Goal: Find specific page/section: Find specific page/section

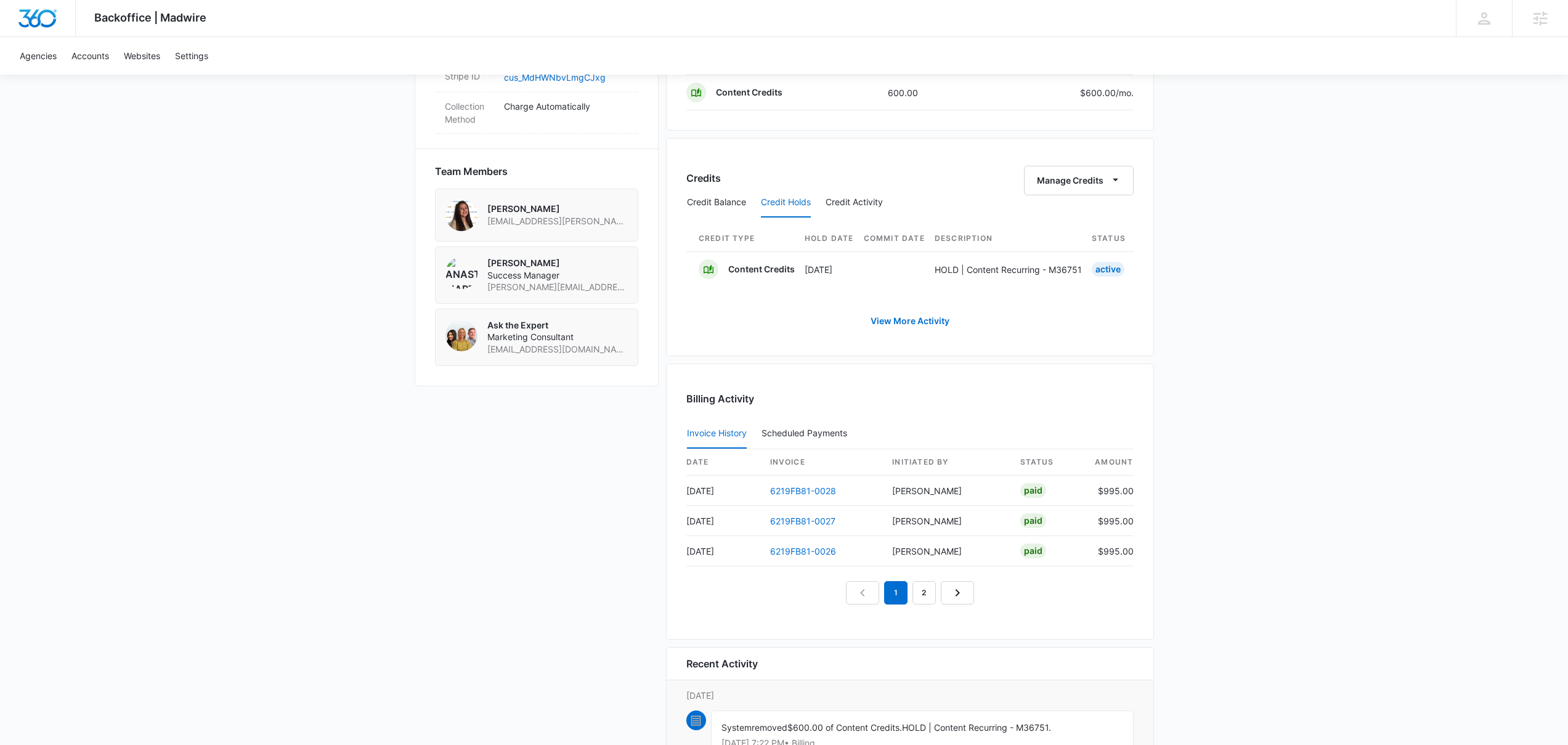
scroll to position [0, 493]
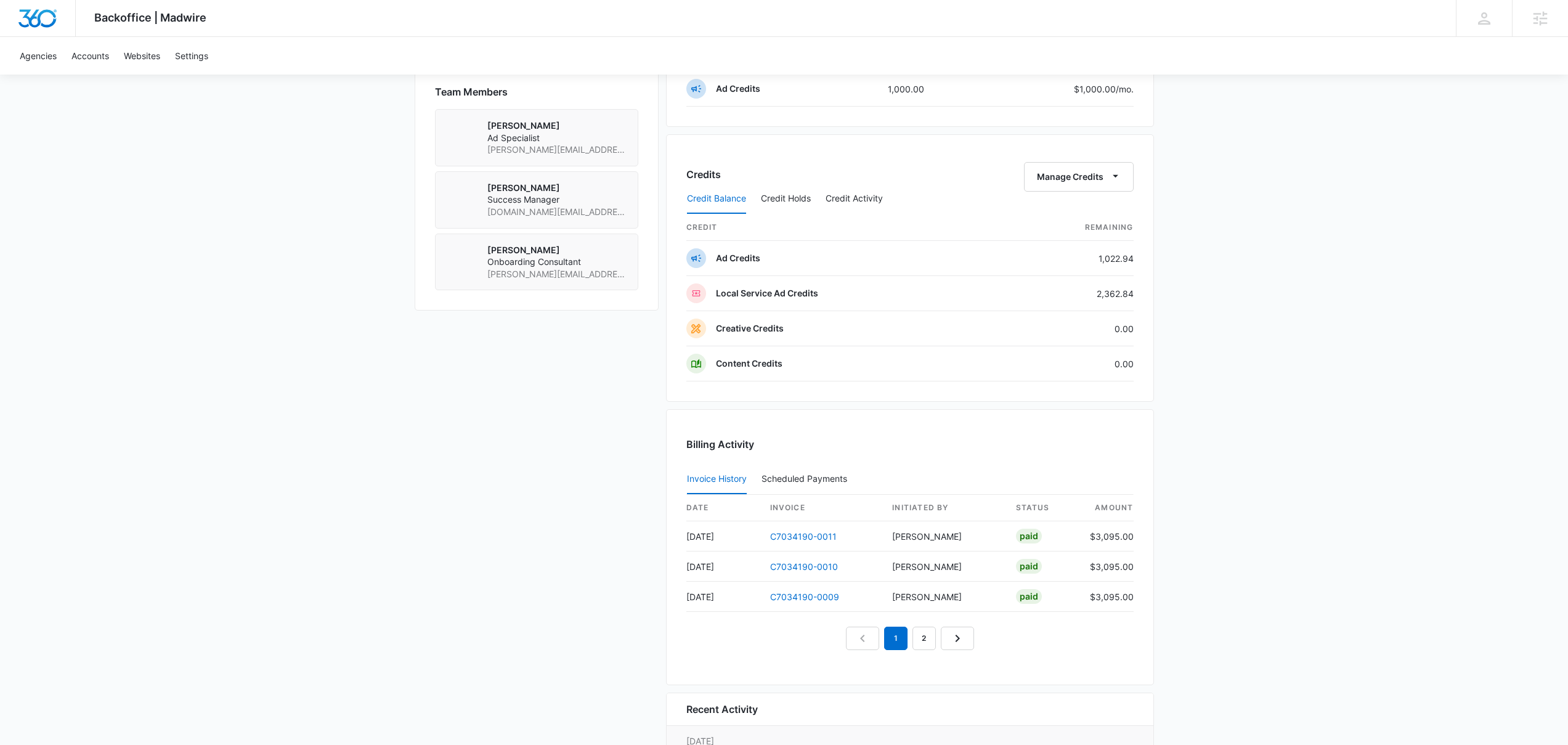
scroll to position [888, 0]
click at [790, 197] on button "Credit Holds" at bounding box center [785, 199] width 50 height 30
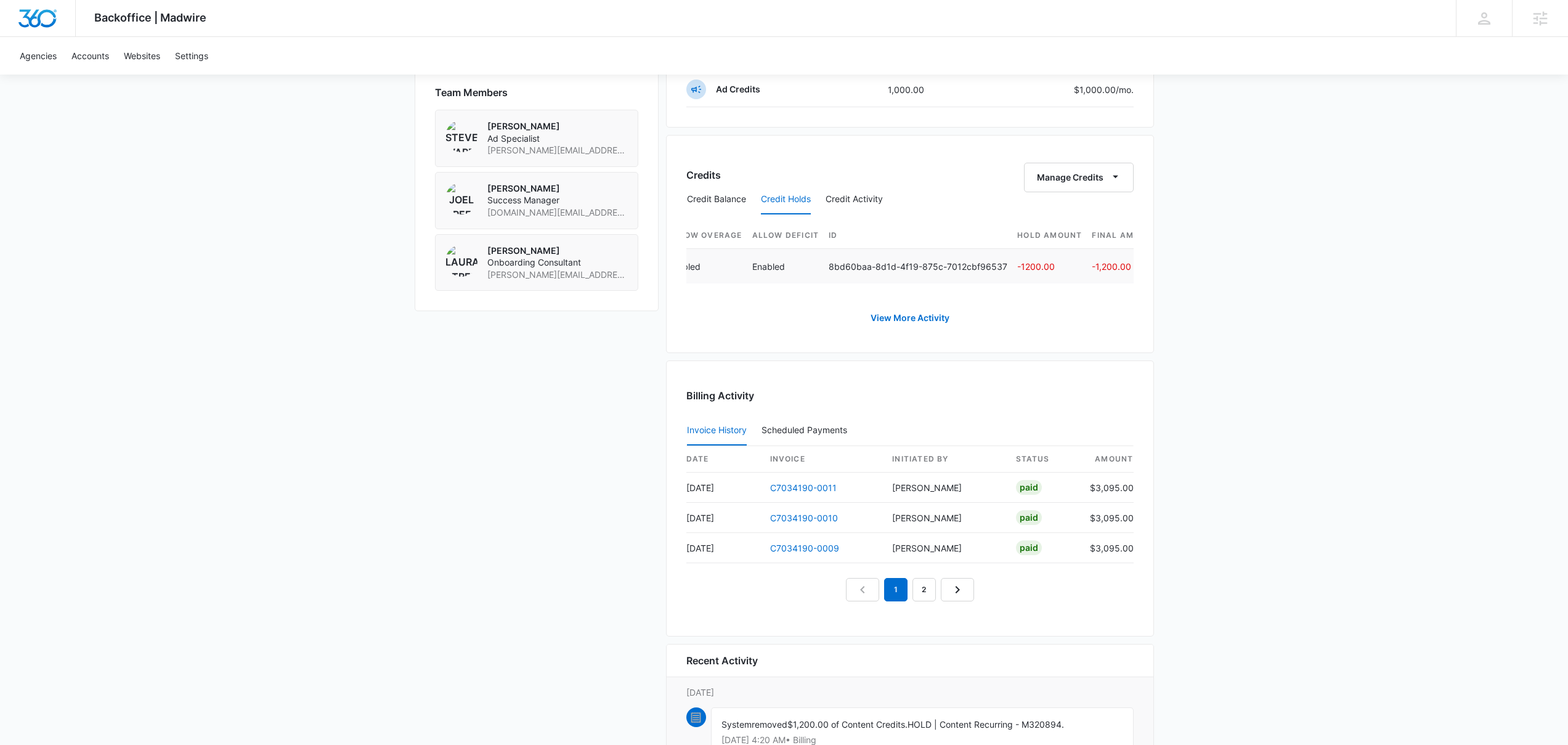
scroll to position [0, 501]
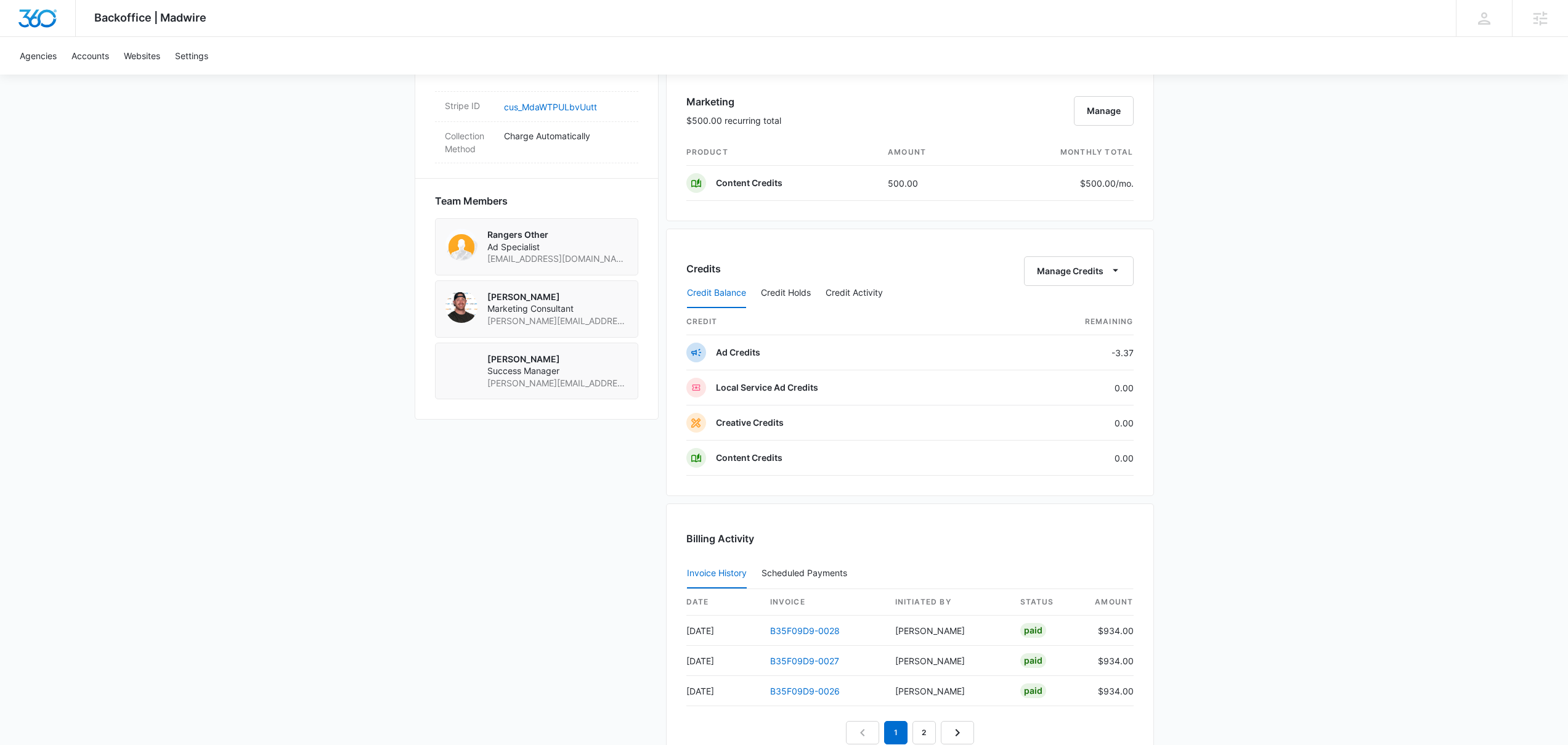
scroll to position [722, 0]
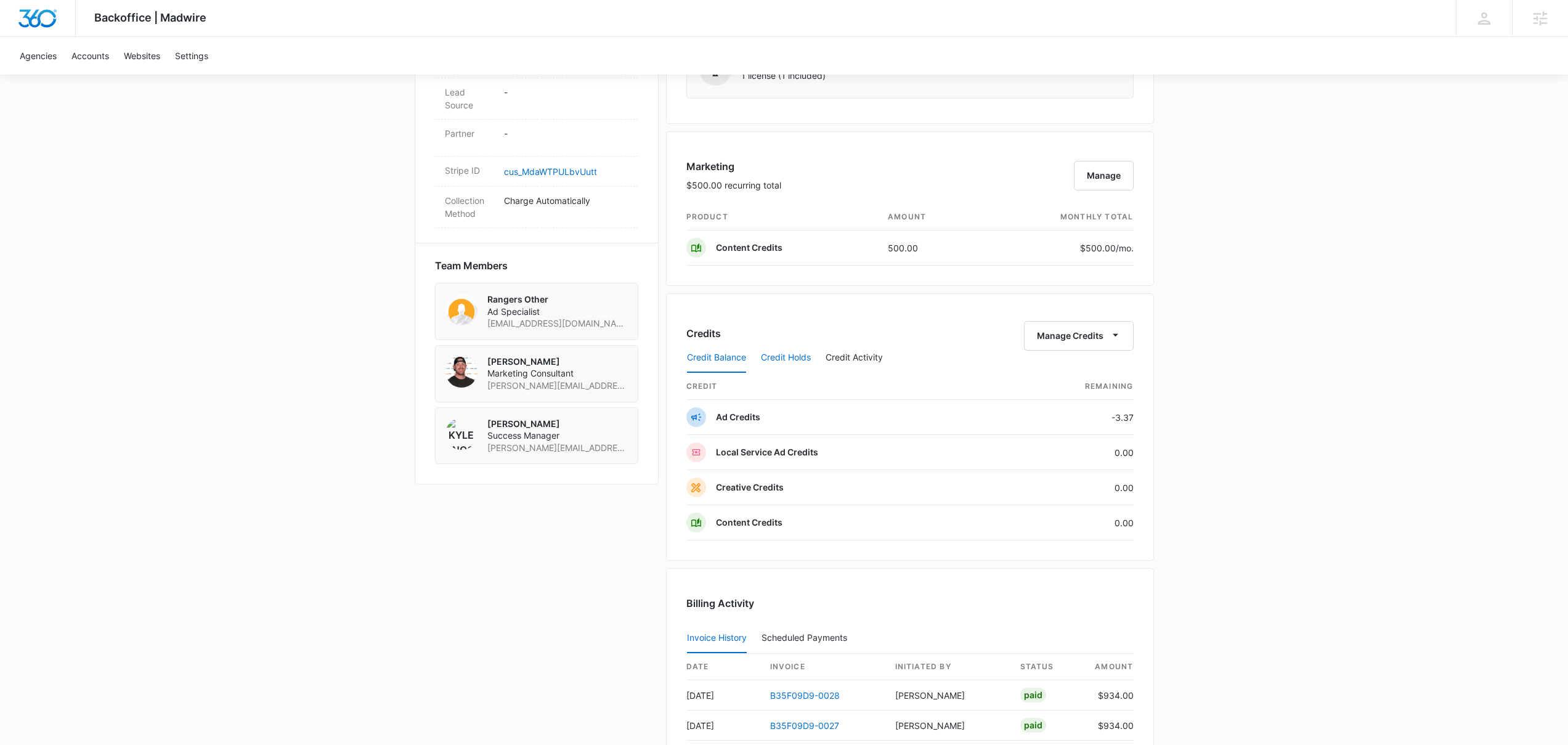
click at [787, 351] on button "Credit Holds" at bounding box center [785, 358] width 50 height 30
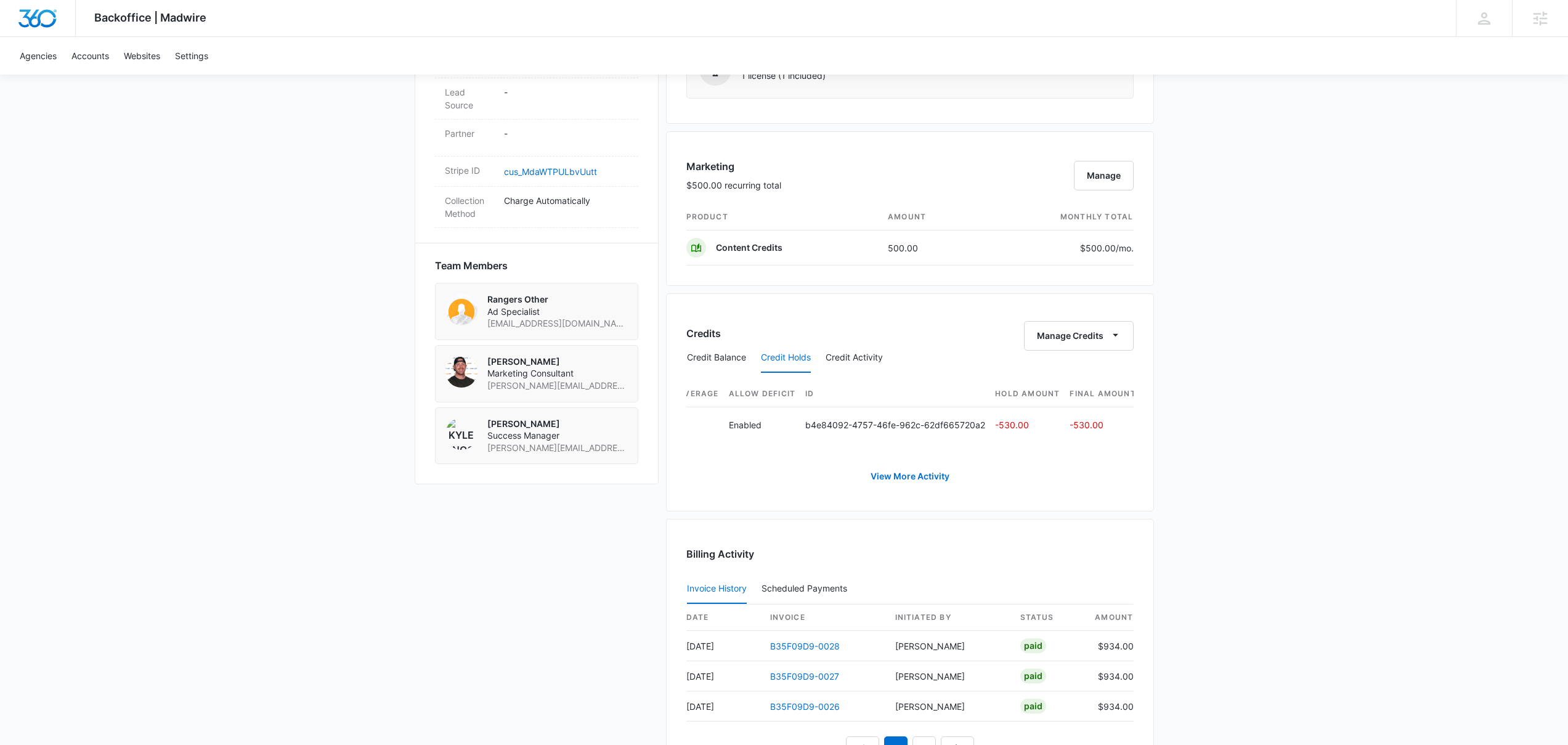
scroll to position [0, 498]
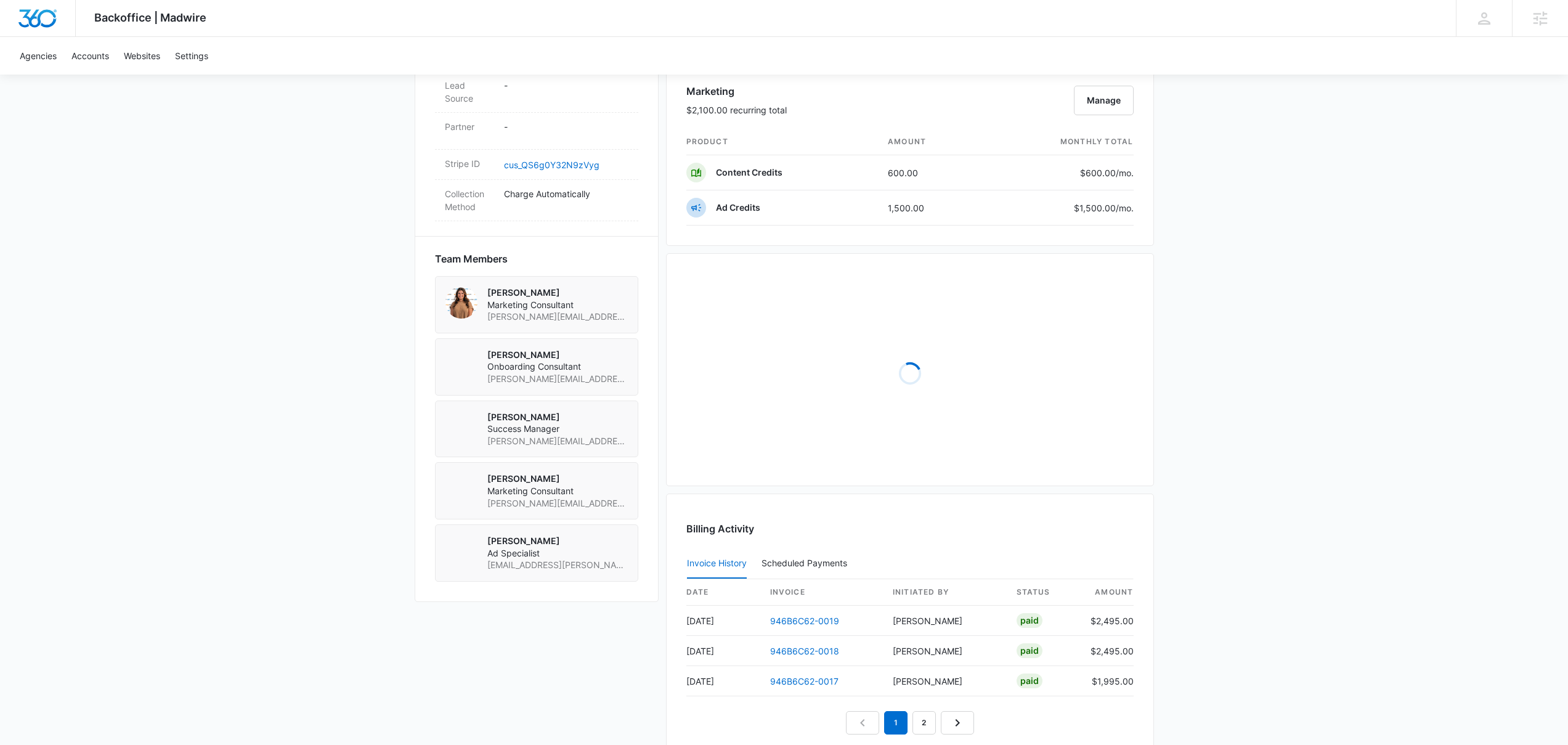
scroll to position [856, 0]
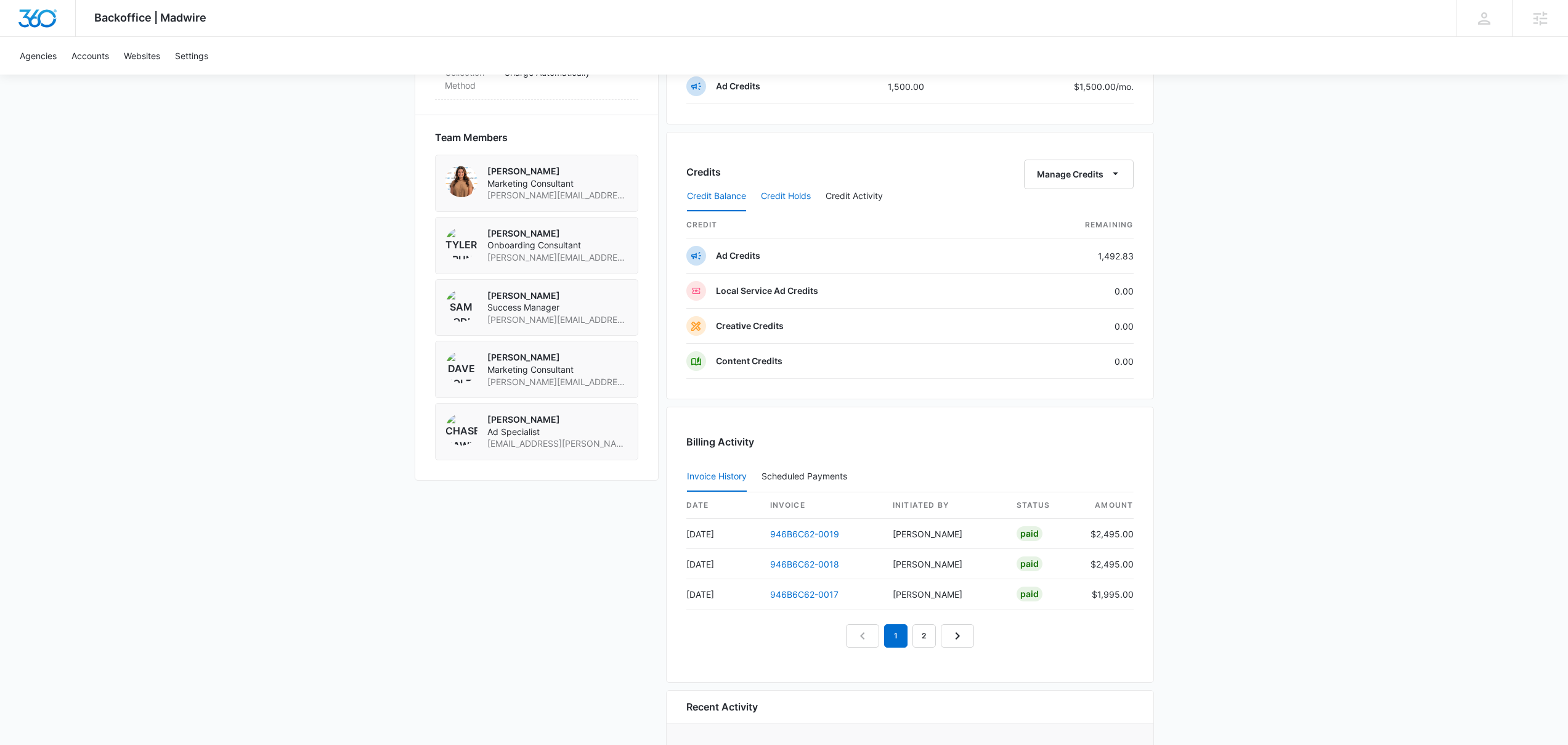
click at [795, 198] on button "Credit Holds" at bounding box center [785, 196] width 50 height 30
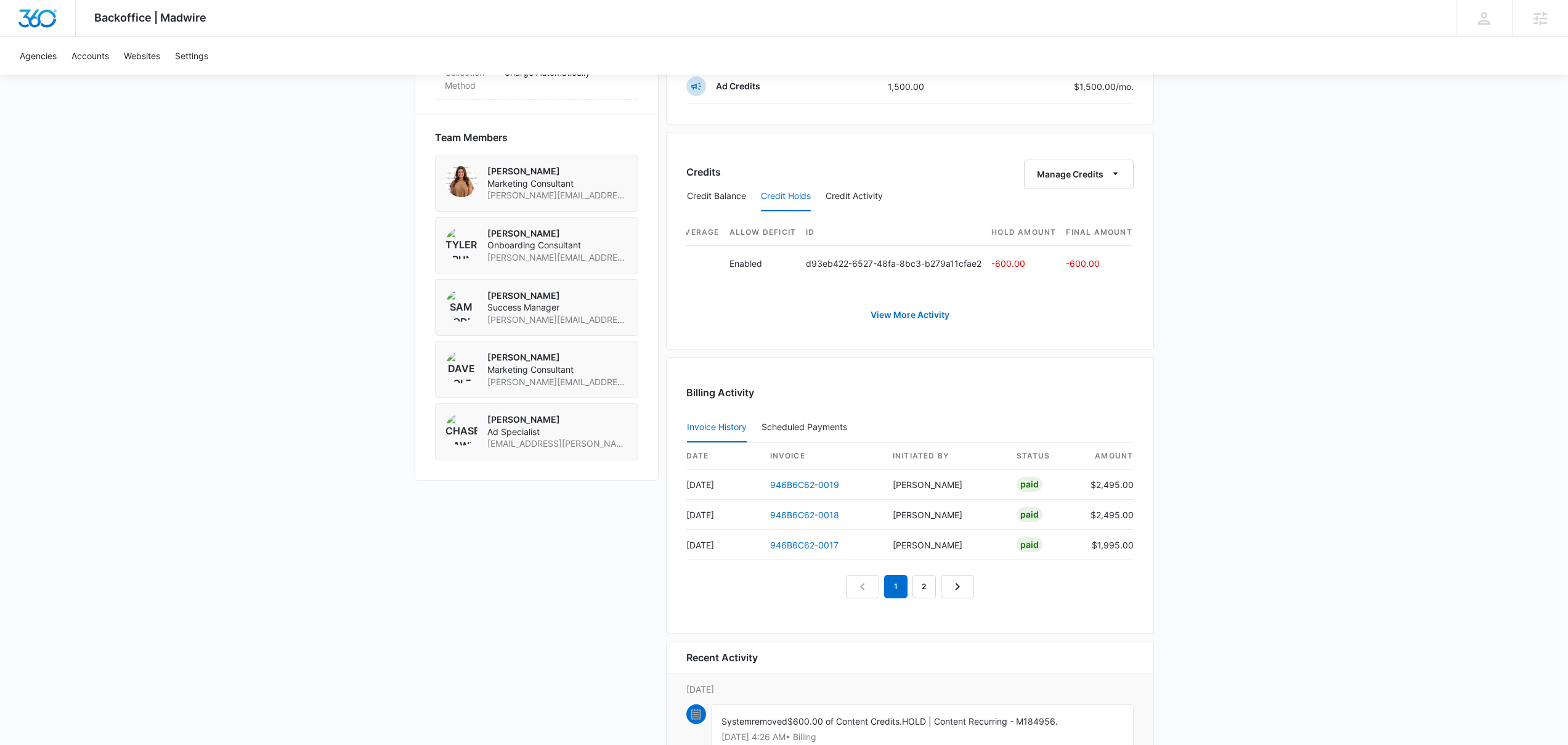
scroll to position [0, 500]
click at [1359, 186] on div "Backoffice | Madwire Apps Settings Josh Bacon josh.bacon@madwire.com My Profile…" at bounding box center [784, 16] width 1568 height 1743
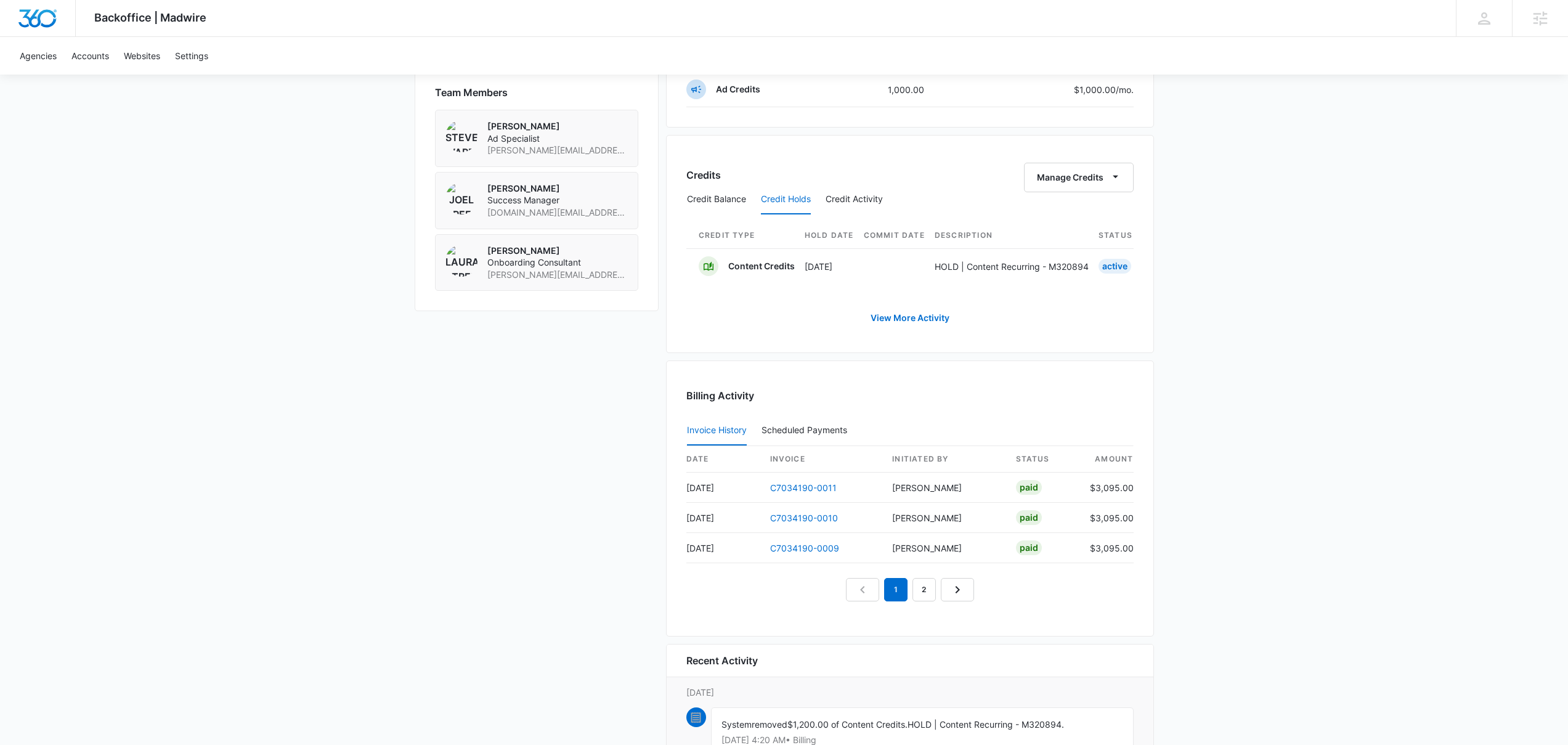
scroll to position [0, 501]
